Goal: Task Accomplishment & Management: Manage account settings

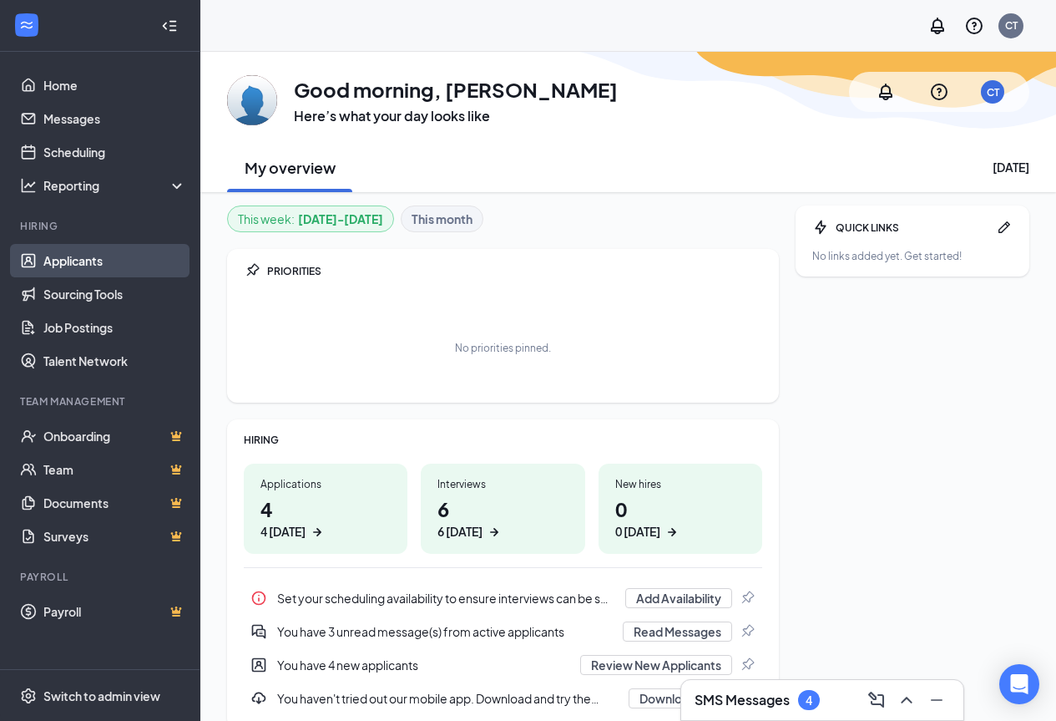
click at [97, 256] on link "Applicants" at bounding box center [114, 260] width 143 height 33
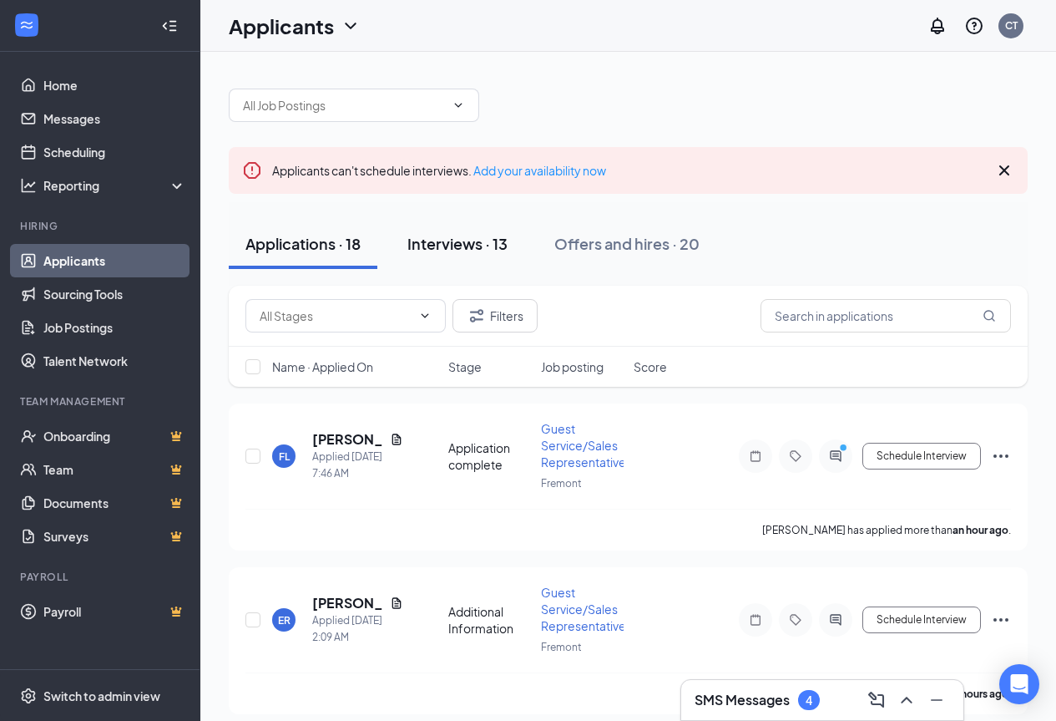
click at [490, 246] on div "Interviews · 13" at bounding box center [457, 243] width 100 height 21
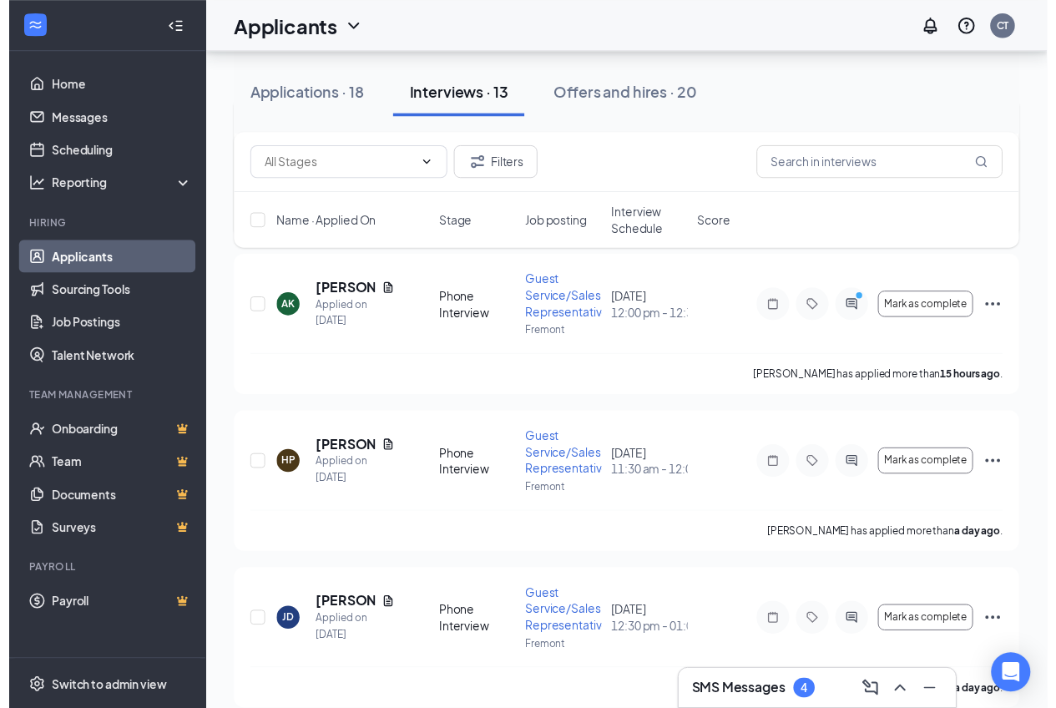
scroll to position [334, 0]
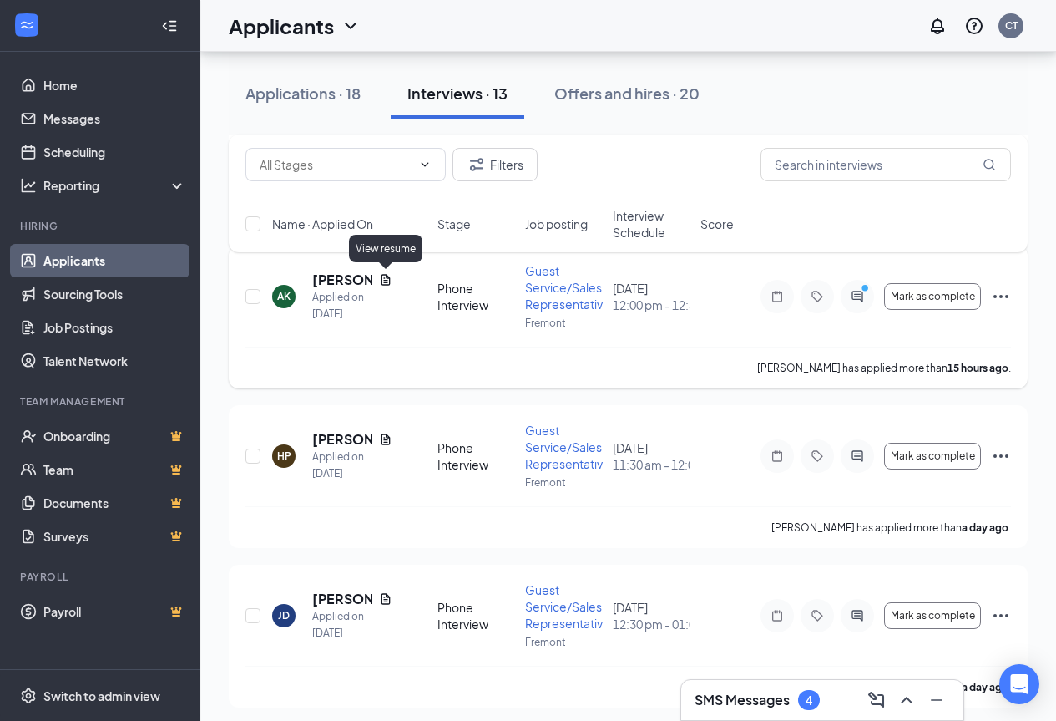
click at [387, 276] on icon "Document" at bounding box center [386, 279] width 9 height 11
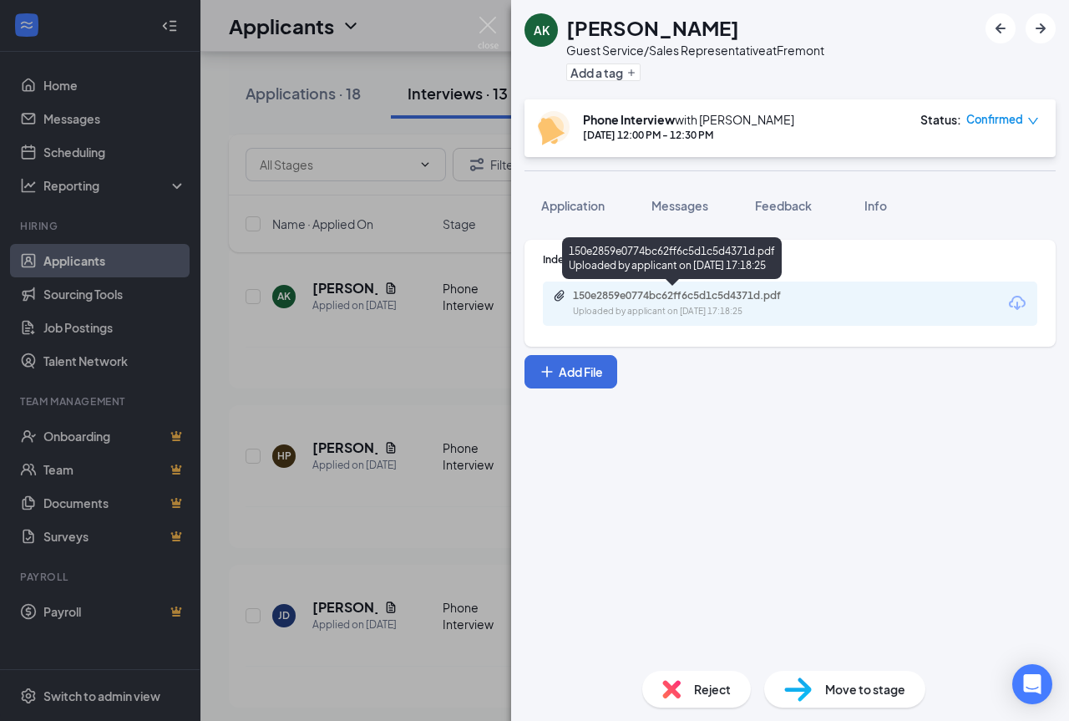
click at [676, 304] on div "150e2859e0774bc62ff6c5d1c5d4371d.pdf Uploaded by applicant on [DATE] 17:18:25" at bounding box center [688, 303] width 271 height 29
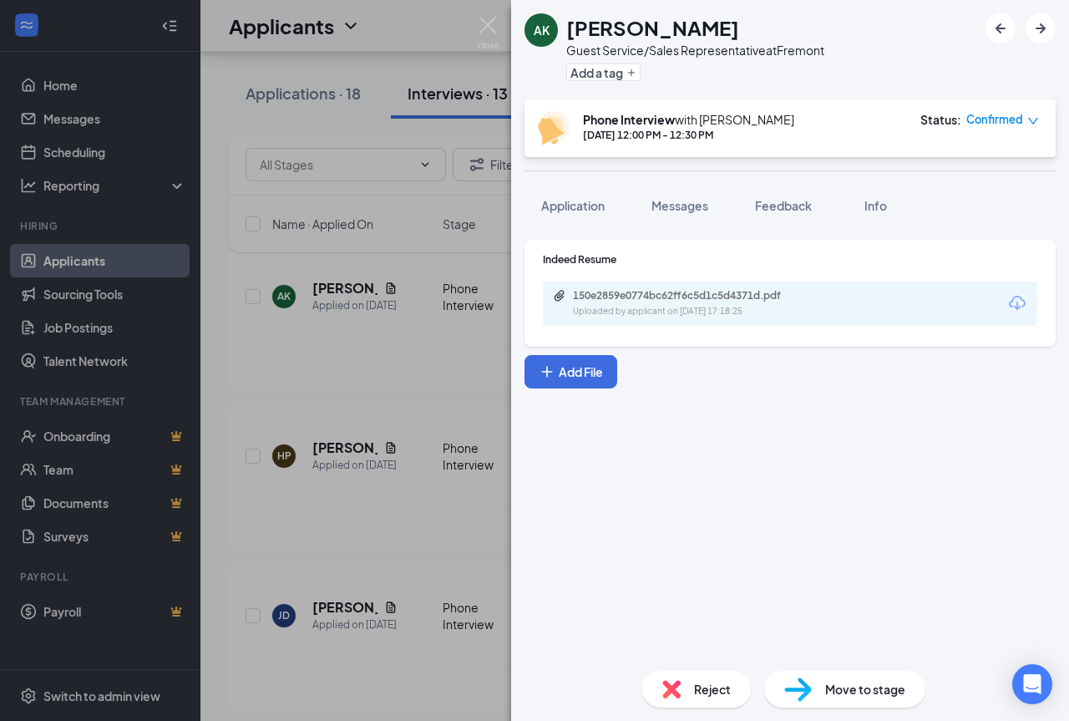
click at [257, 543] on div "AK [PERSON_NAME] Guest Service/Sales Representative at [GEOGRAPHIC_DATA] Add a …" at bounding box center [534, 360] width 1069 height 721
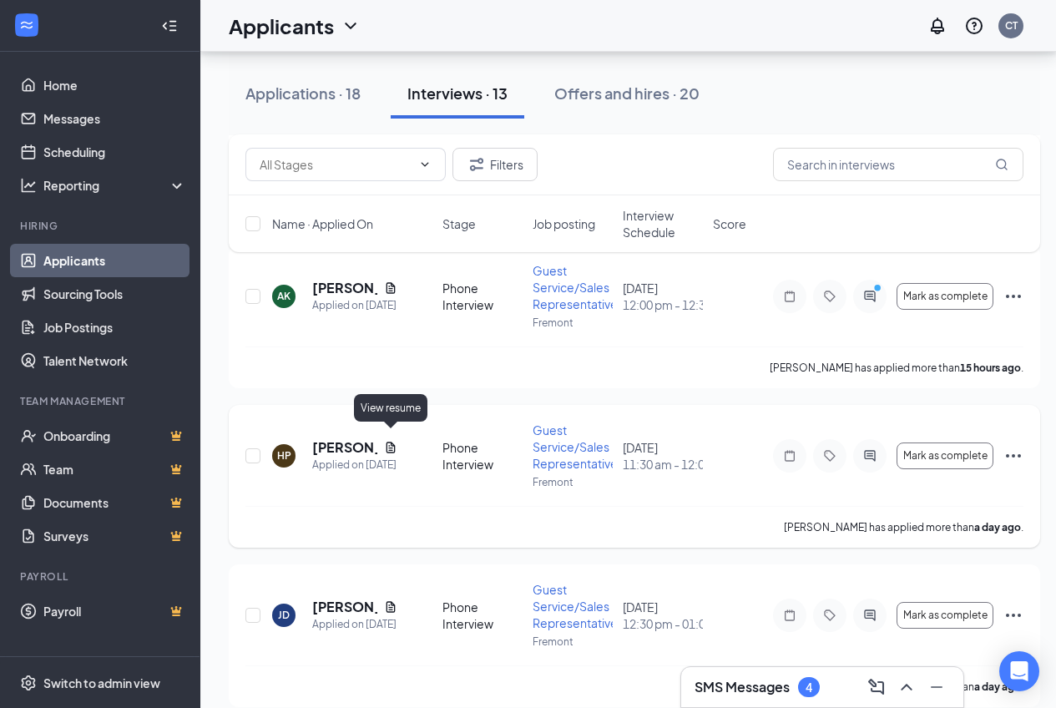
click at [392, 442] on icon "Document" at bounding box center [390, 447] width 13 height 13
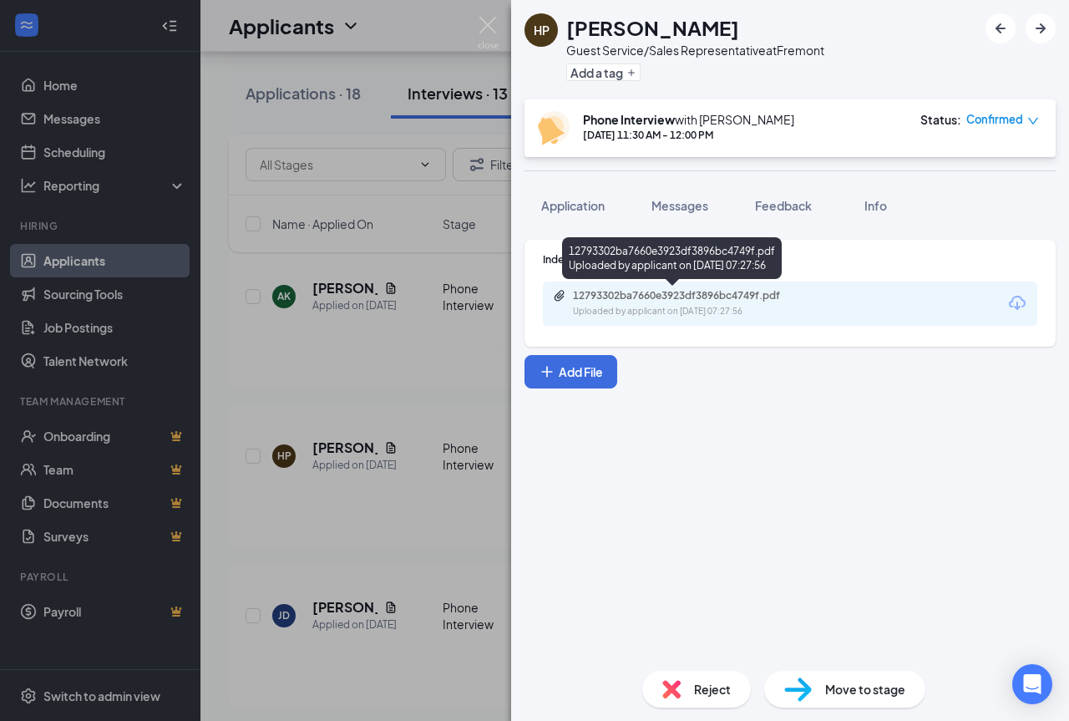
click at [648, 301] on div "12793302ba7660e3923df3896bc4749f.pdf" at bounding box center [690, 295] width 234 height 13
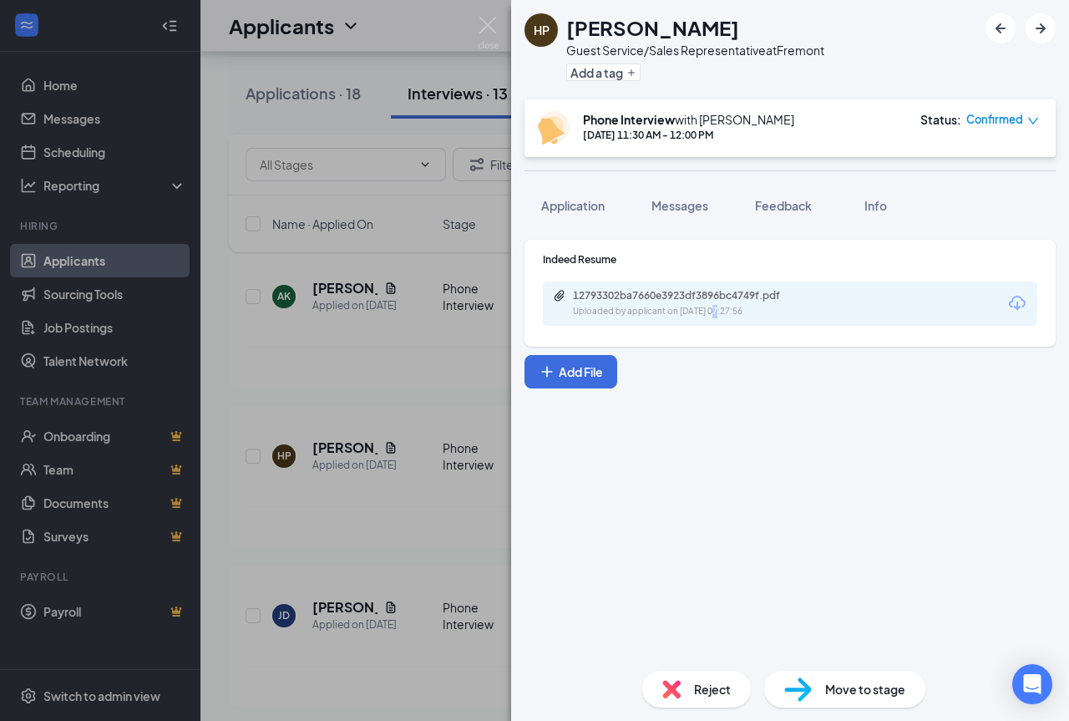
drag, startPoint x: 710, startPoint y: 436, endPoint x: 687, endPoint y: 422, distance: 26.2
click at [693, 424] on div "Indeed Resume 12793302ba7660e3923df3896bc4749f.pdf Uploaded by applicant on [DA…" at bounding box center [790, 441] width 558 height 431
drag, startPoint x: 485, startPoint y: 18, endPoint x: 453, endPoint y: 144, distance: 131.0
click at [486, 18] on img at bounding box center [488, 33] width 21 height 33
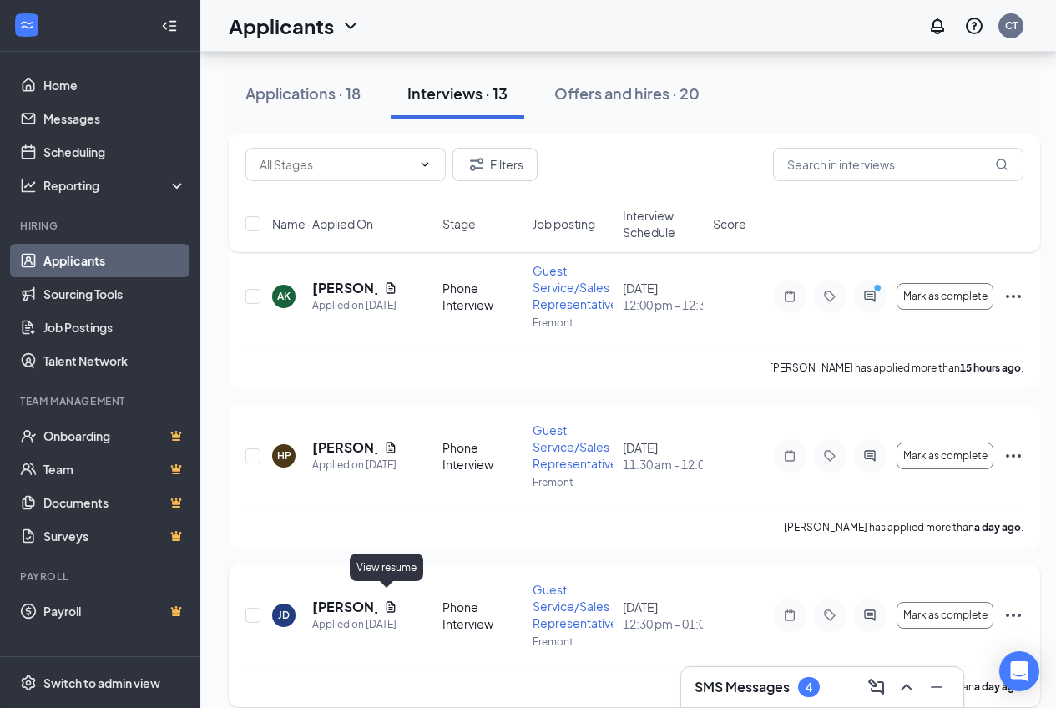
click at [384, 600] on icon "Document" at bounding box center [390, 606] width 13 height 13
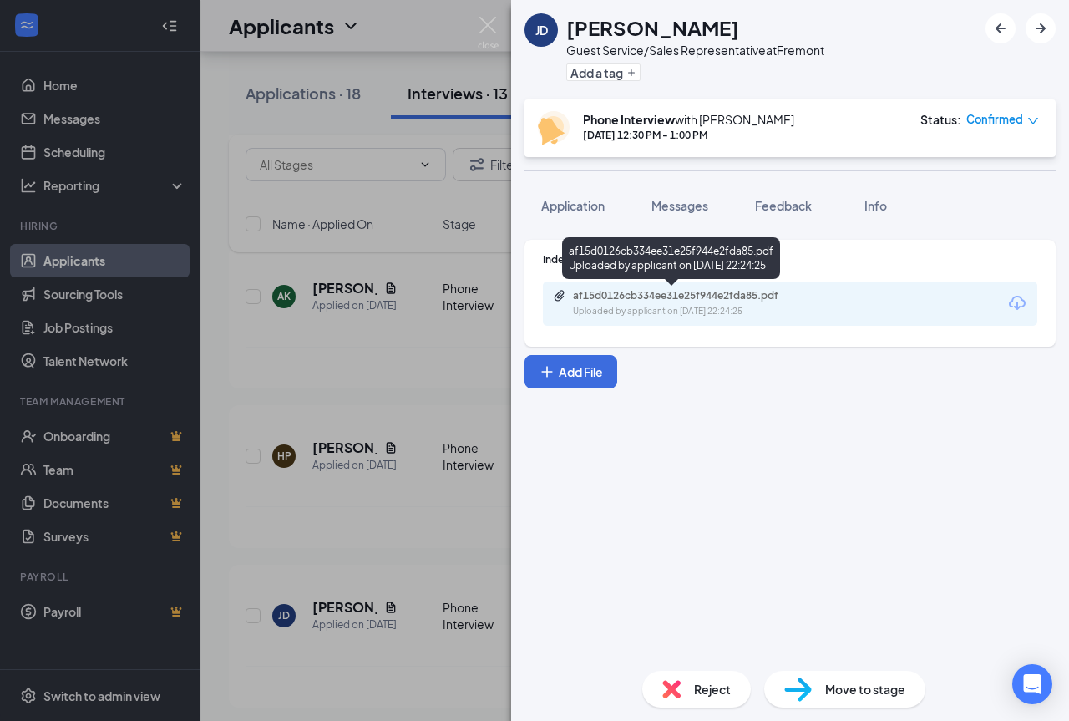
click at [627, 314] on div "Uploaded by applicant on [DATE] 22:24:25" at bounding box center [698, 311] width 250 height 13
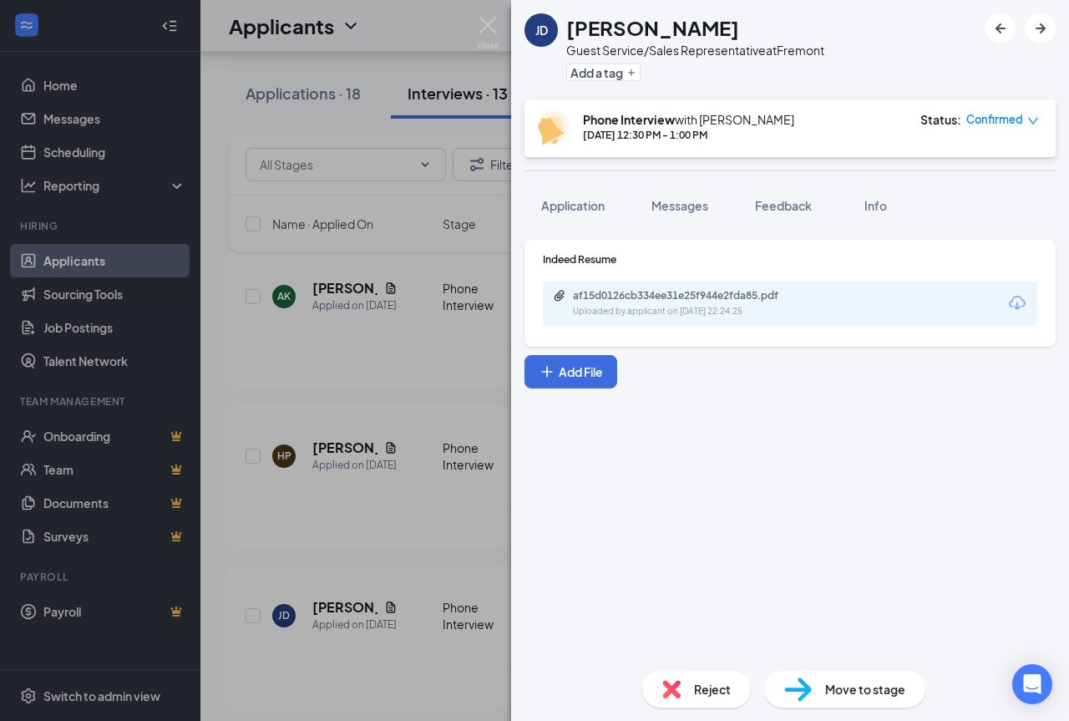
click at [850, 305] on div "af15d0126cb334ee31e25f944e2fda85.pdf Uploaded by applicant on [DATE] 22:24:25" at bounding box center [790, 303] width 494 height 44
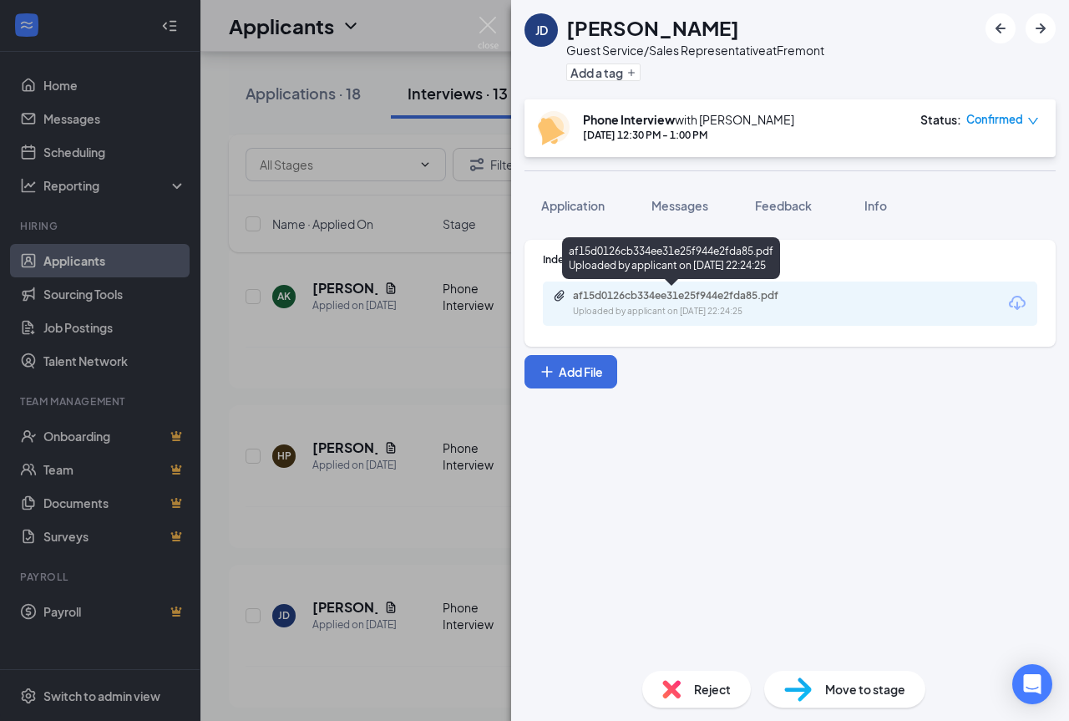
click at [764, 311] on div "Uploaded by applicant on [DATE] 22:24:25" at bounding box center [698, 311] width 250 height 13
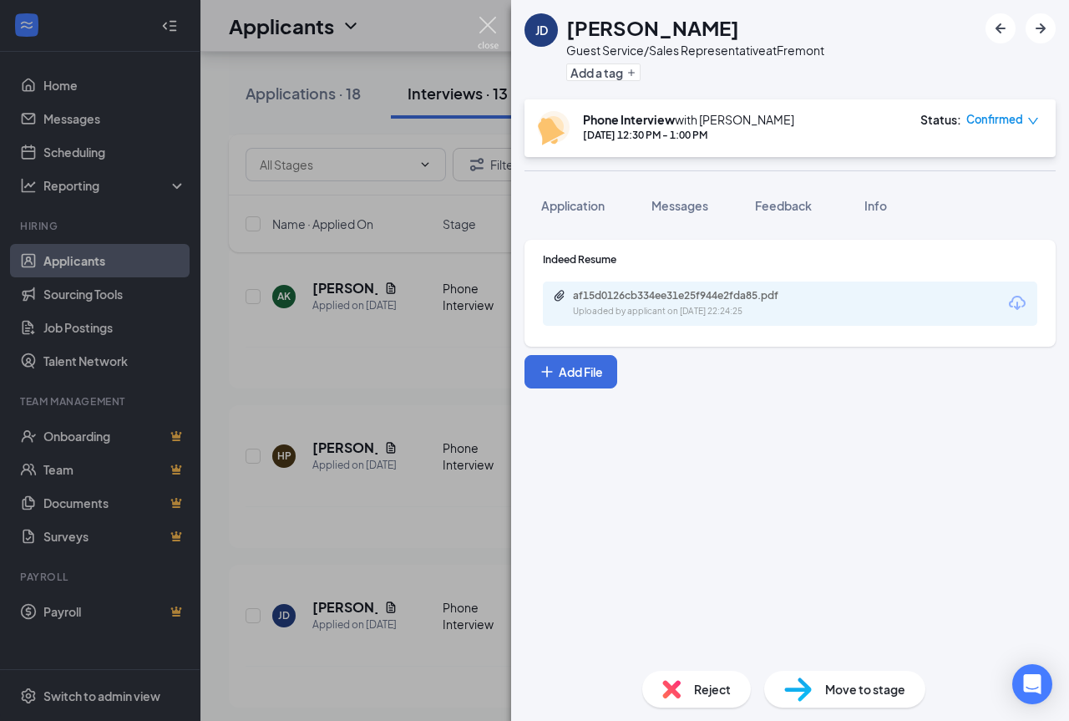
click at [484, 32] on img at bounding box center [488, 33] width 21 height 33
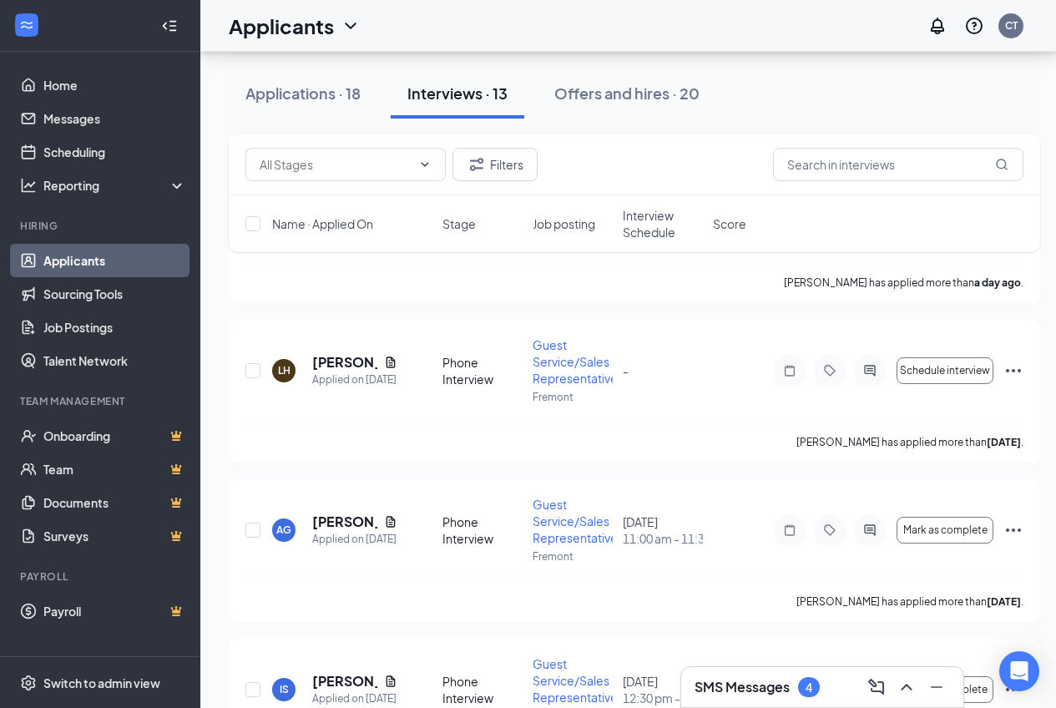
scroll to position [751, 0]
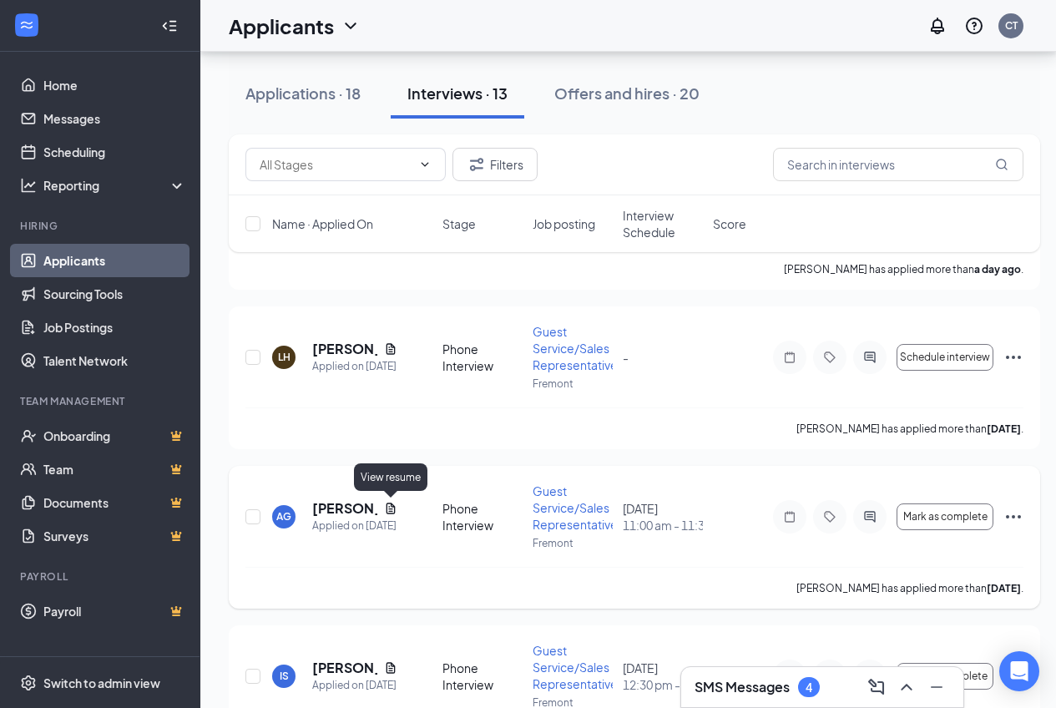
click at [389, 509] on icon "Document" at bounding box center [390, 508] width 13 height 13
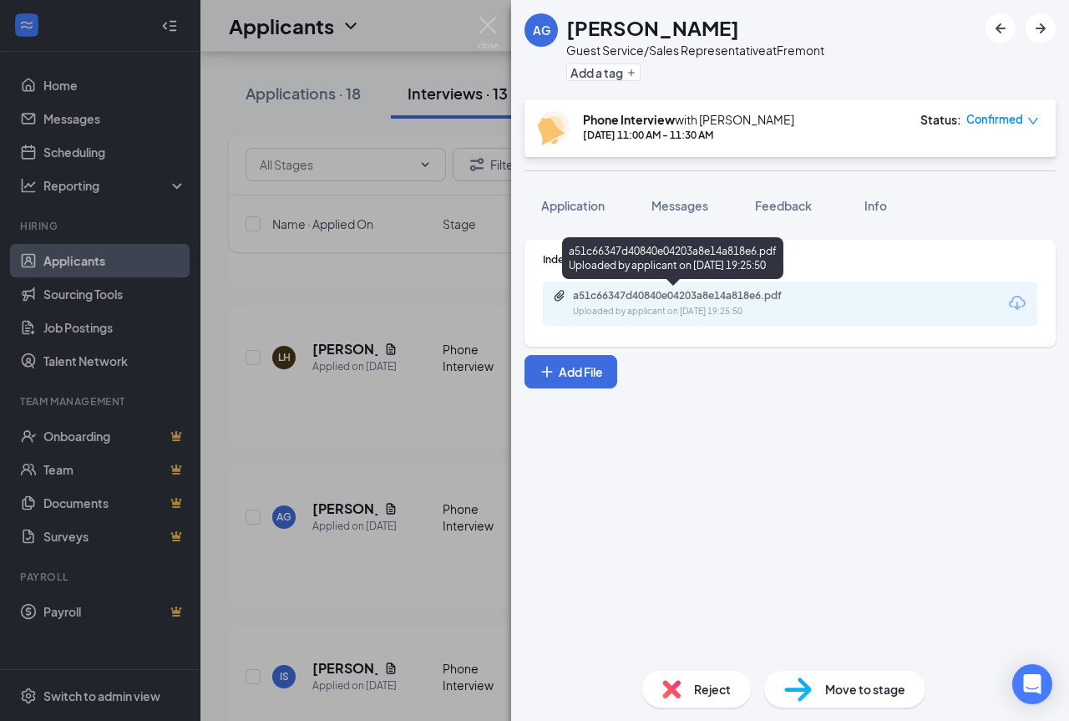
click at [682, 306] on div "Uploaded by applicant on [DATE] 19:25:50" at bounding box center [698, 311] width 250 height 13
click at [625, 295] on div "a51c66347d40840e04203a8e14a818e6.pdf" at bounding box center [690, 295] width 234 height 13
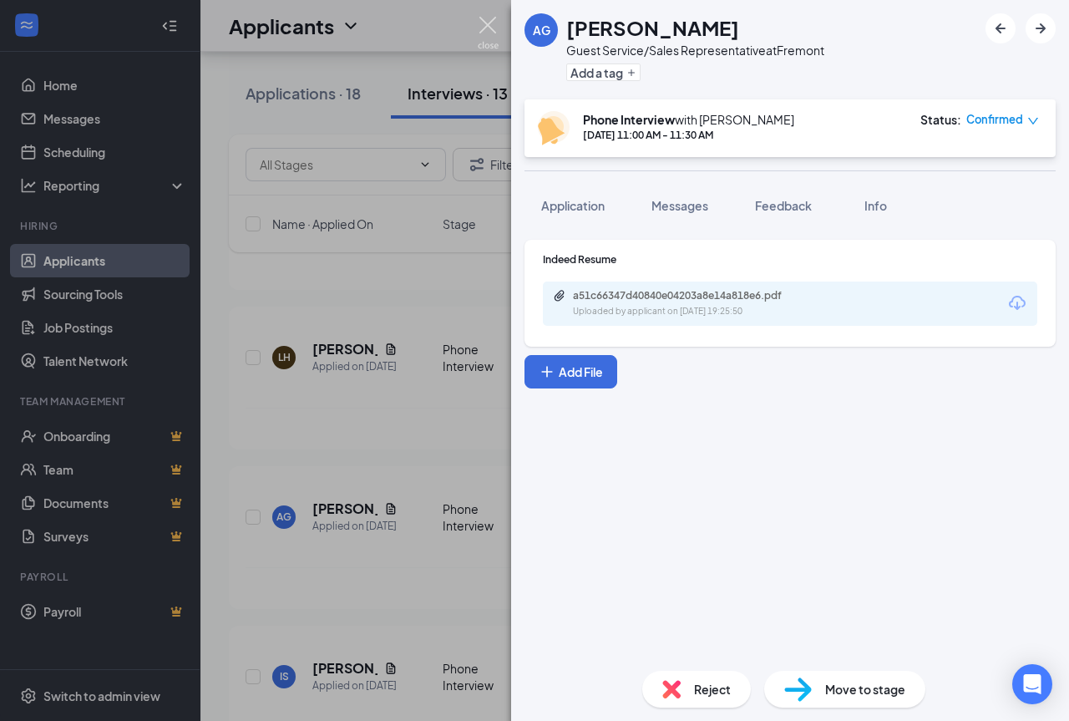
click at [493, 26] on img at bounding box center [488, 33] width 21 height 33
